Goal: Task Accomplishment & Management: Manage account settings

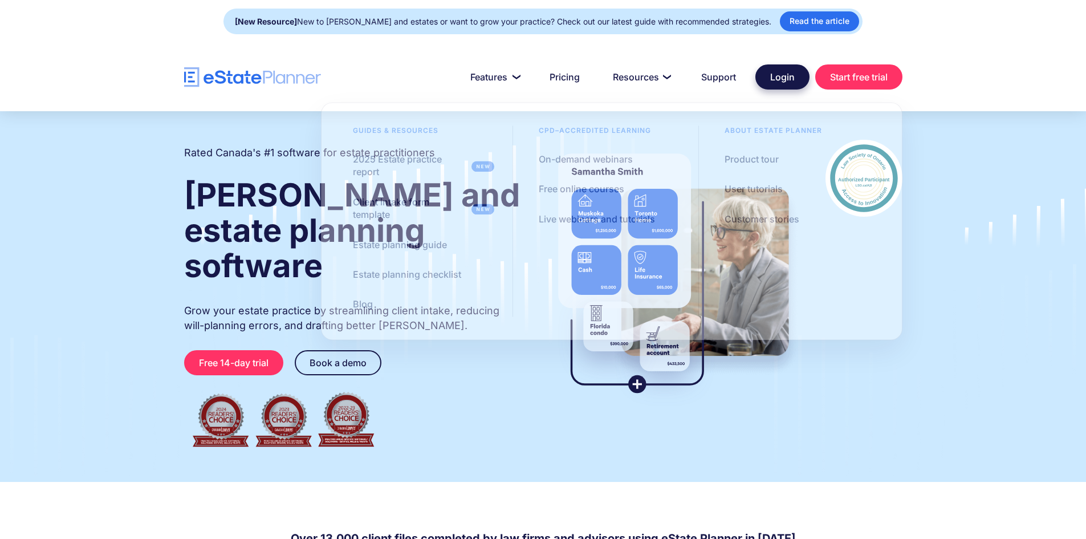
click at [773, 76] on link "Login" at bounding box center [782, 76] width 54 height 25
click at [780, 74] on link "Login" at bounding box center [782, 76] width 54 height 25
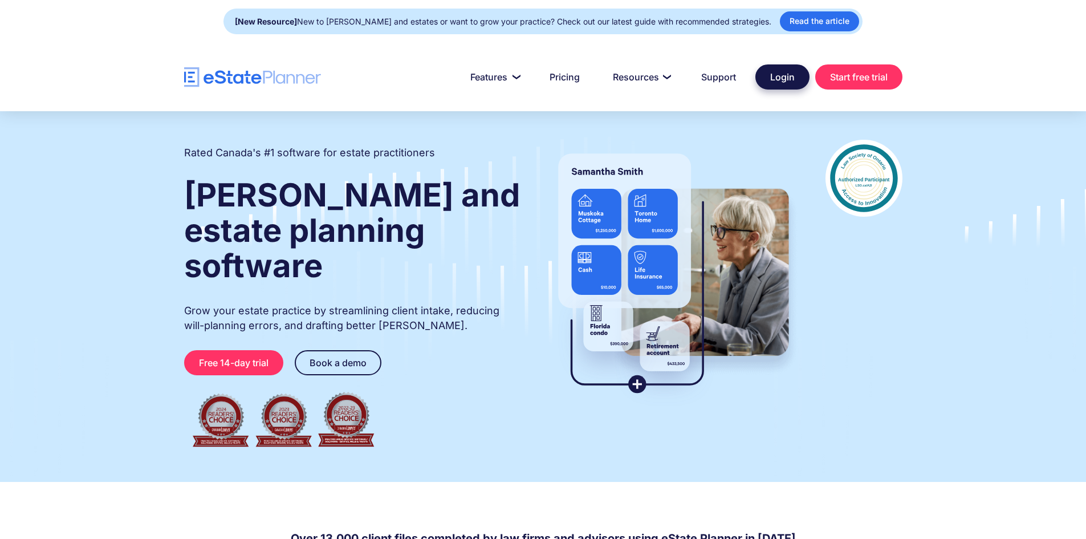
click at [785, 72] on link "Login" at bounding box center [782, 76] width 54 height 25
